Goal: Navigation & Orientation: Find specific page/section

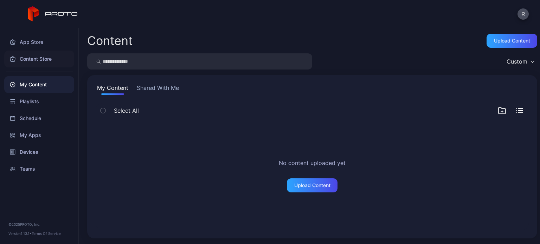
click at [43, 57] on div "Content Store" at bounding box center [39, 59] width 70 height 17
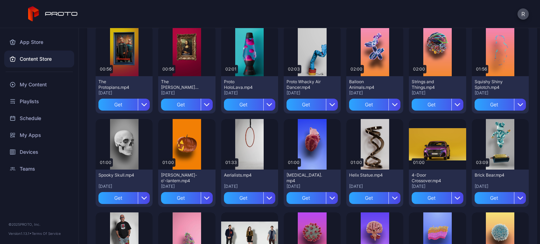
scroll to position [95, 0]
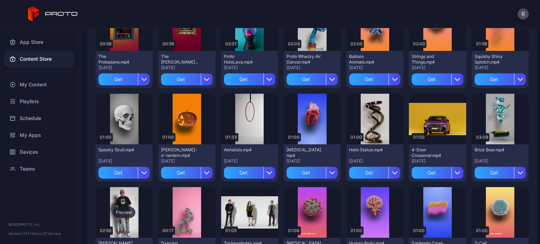
click at [125, 213] on div "Preview" at bounding box center [124, 212] width 22 height 11
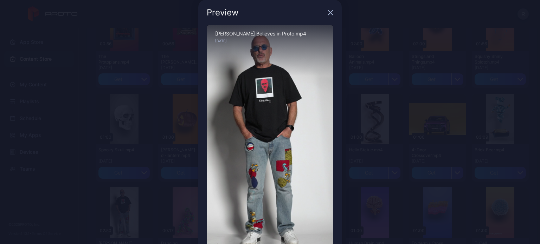
scroll to position [8, 0]
click at [328, 14] on icon "button" at bounding box center [331, 13] width 6 height 6
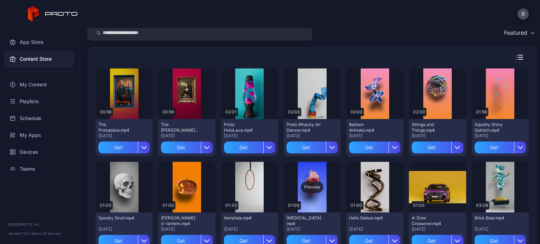
scroll to position [25, 0]
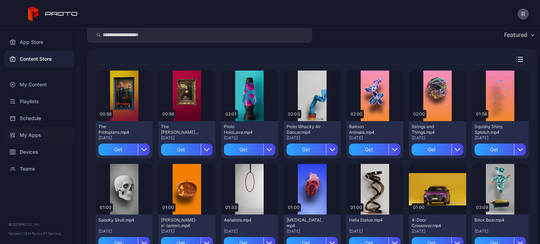
click at [33, 135] on div "My Apps" at bounding box center [39, 135] width 70 height 17
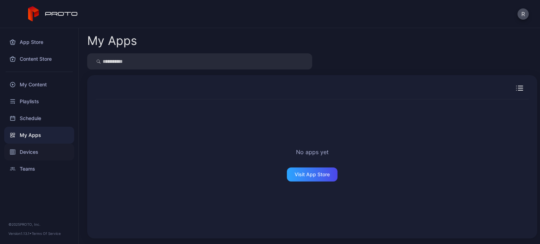
click at [30, 150] on div "Devices" at bounding box center [39, 152] width 70 height 17
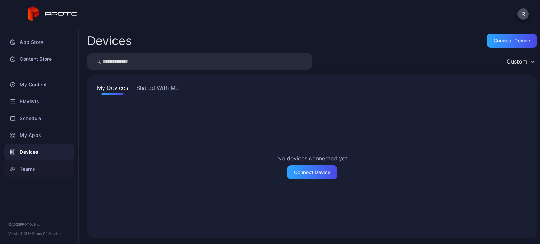
click at [26, 168] on div "Teams" at bounding box center [39, 169] width 70 height 17
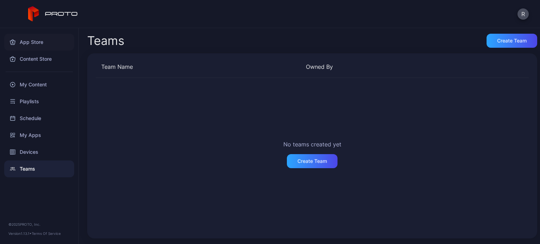
click at [33, 41] on div "App Store" at bounding box center [39, 42] width 70 height 17
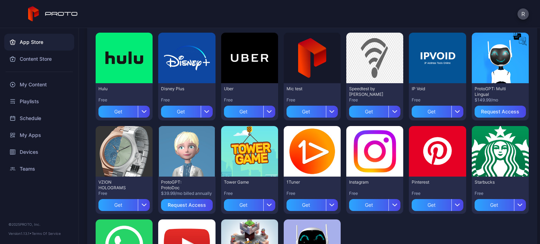
scroll to position [246, 0]
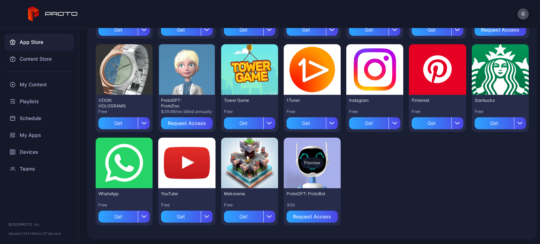
click at [308, 175] on div "Preview" at bounding box center [312, 163] width 57 height 51
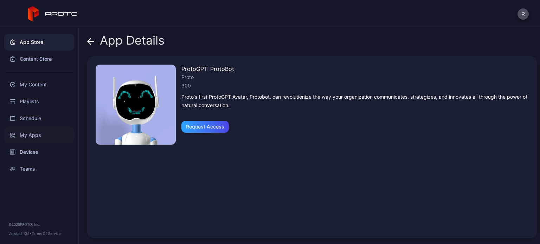
click at [33, 136] on div "My Apps" at bounding box center [39, 135] width 70 height 17
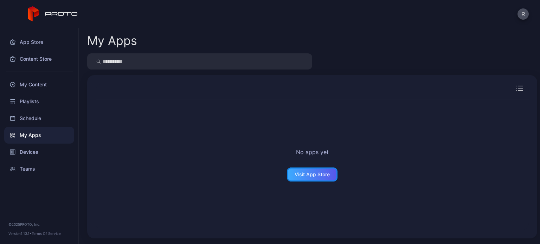
click at [295, 172] on div "Visit App Store" at bounding box center [312, 175] width 35 height 6
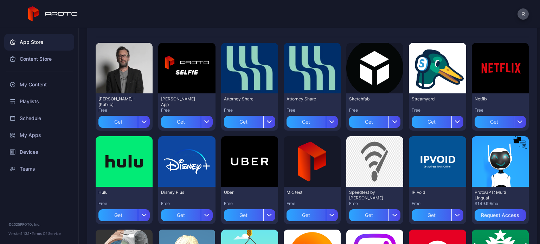
scroll to position [70, 0]
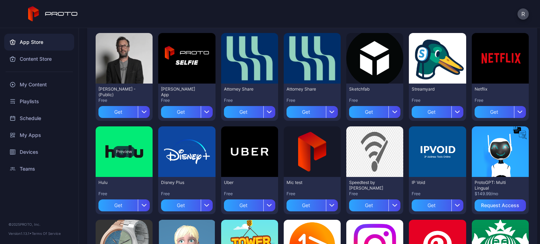
click at [121, 148] on div "Preview" at bounding box center [124, 151] width 22 height 11
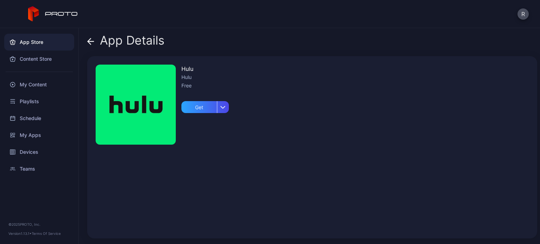
click at [128, 103] on img at bounding box center [136, 105] width 80 height 80
click at [90, 43] on icon at bounding box center [90, 41] width 7 height 7
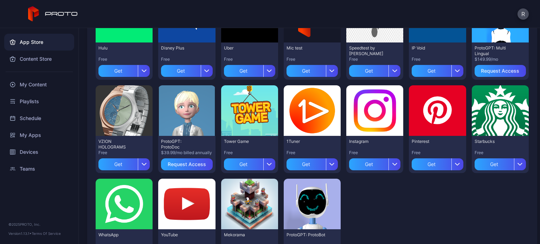
scroll to position [207, 0]
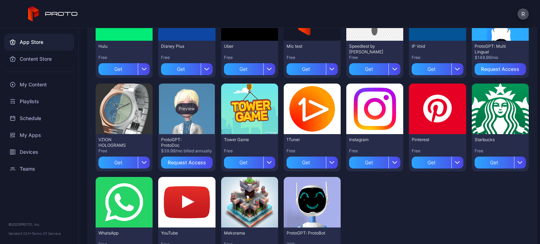
click at [188, 118] on div "Preview" at bounding box center [186, 109] width 57 height 51
